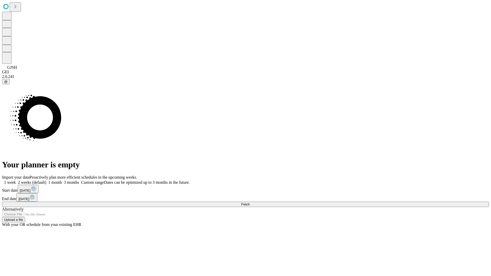
click at [249, 202] on span "Fetch" at bounding box center [245, 204] width 8 height 4
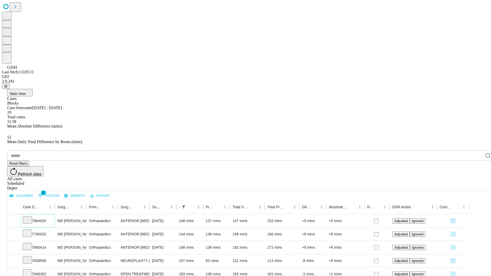
click at [30, 217] on icon at bounding box center [27, 219] width 5 height 5
